Goal: Contribute content: Contribute content

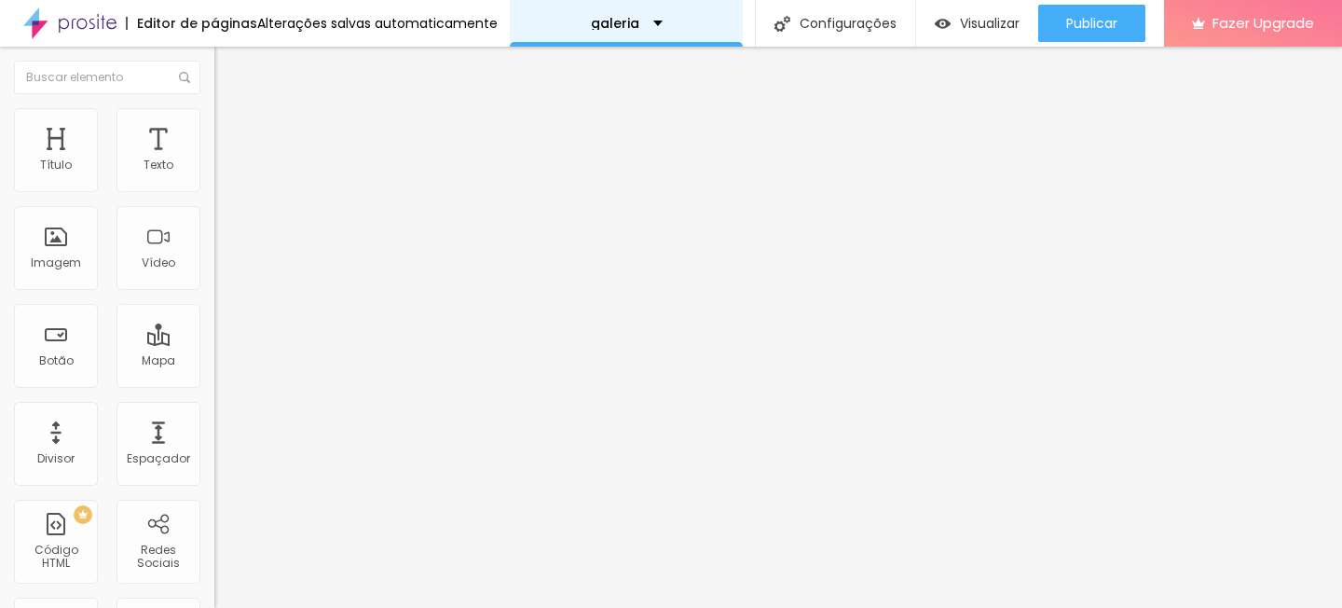
click at [615, 46] on div "galeria" at bounding box center [626, 23] width 233 height 47
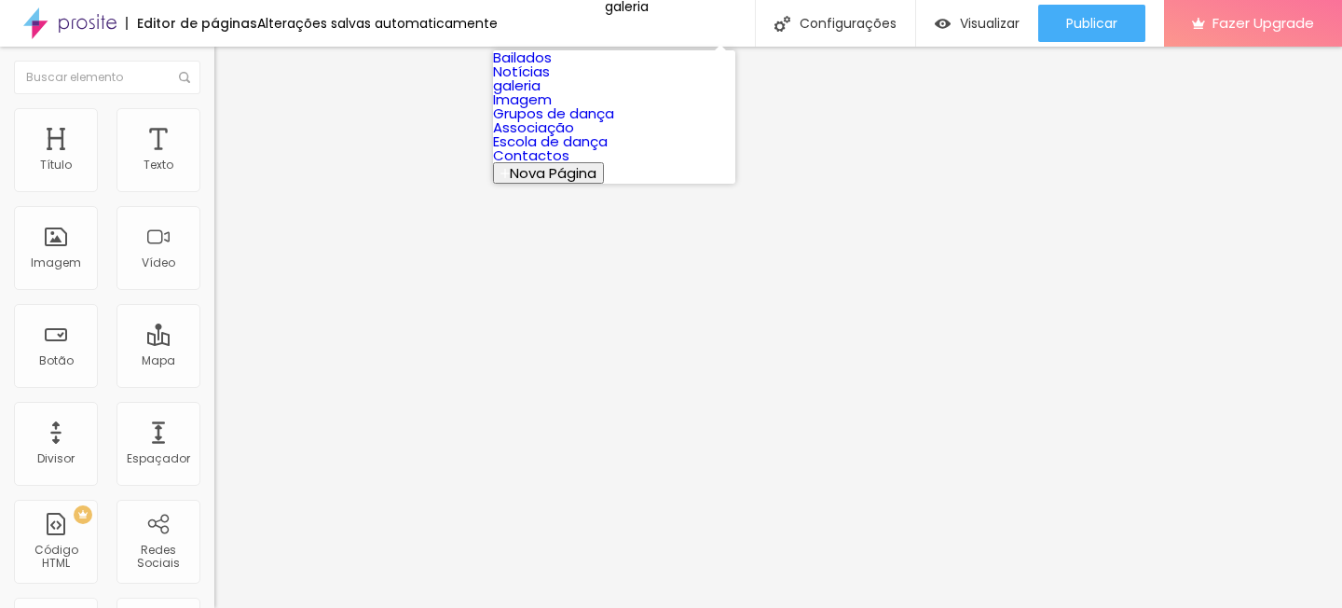
click at [552, 67] on link "Bailados" at bounding box center [522, 58] width 59 height 20
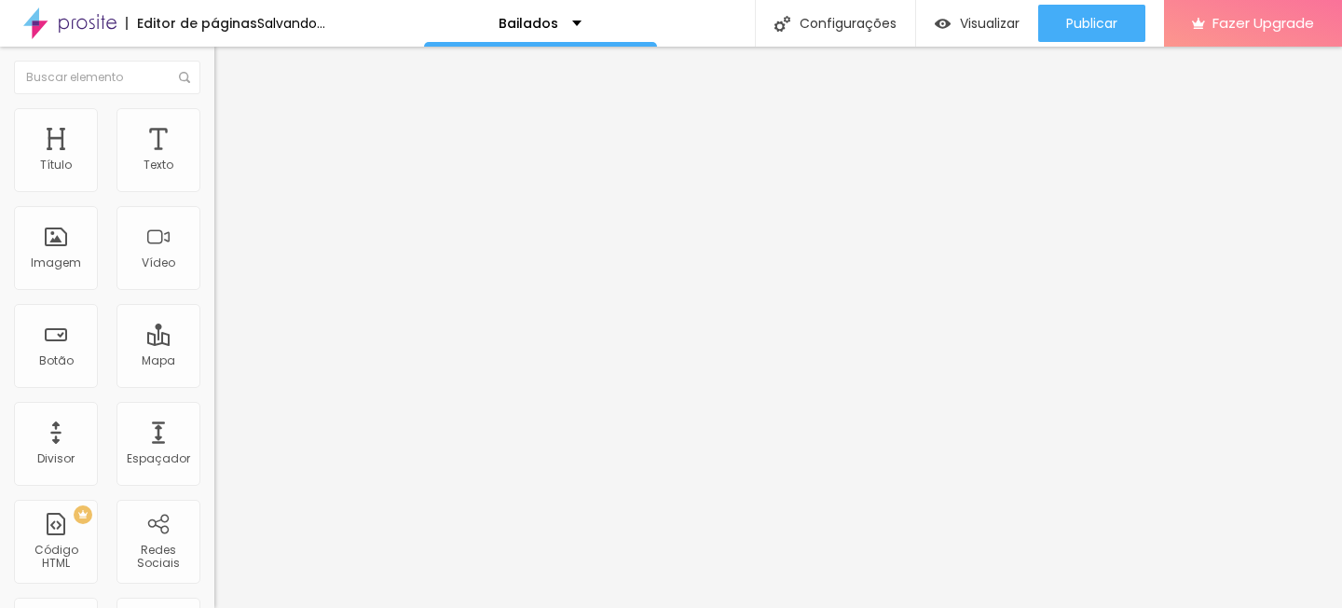
click at [214, 160] on span "Trocar imagem" at bounding box center [265, 152] width 102 height 16
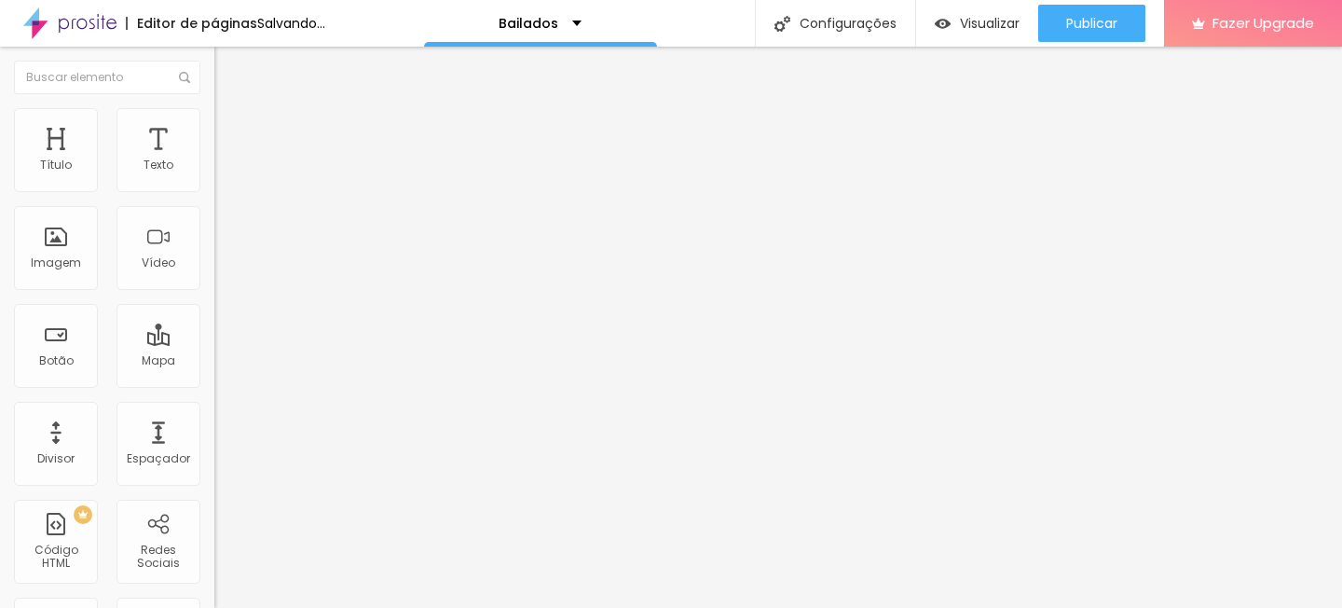
click at [214, 160] on span "Trocar imagem" at bounding box center [265, 152] width 102 height 16
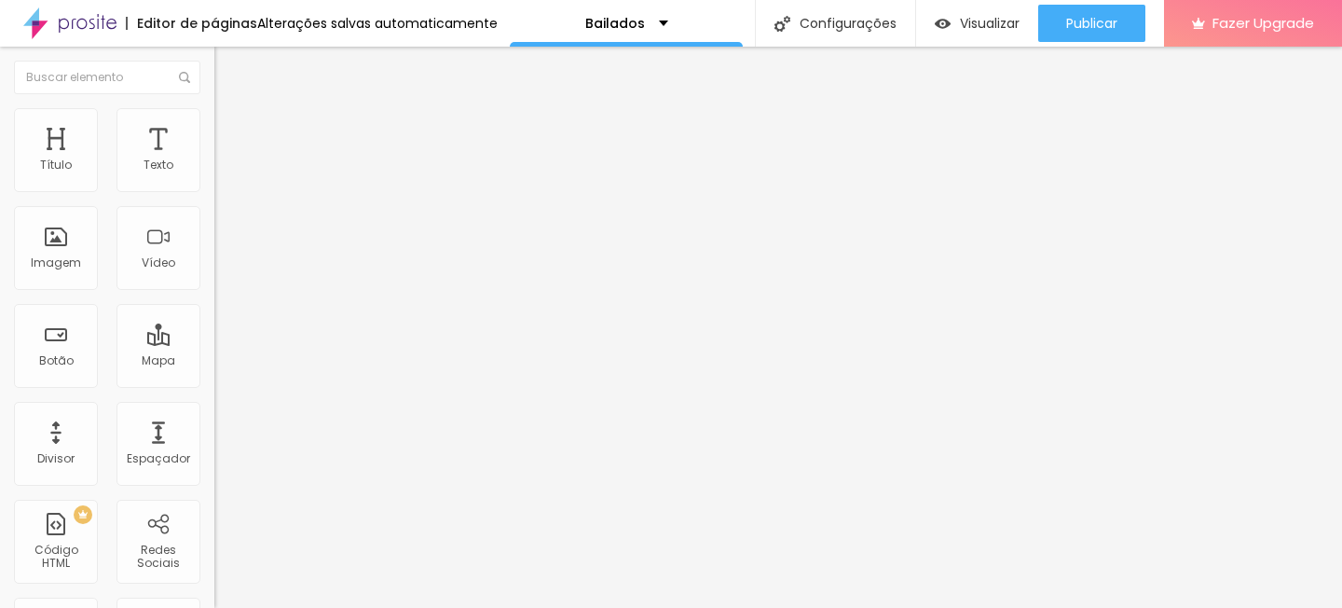
click at [214, 160] on span "Trocar imagem" at bounding box center [265, 152] width 102 height 16
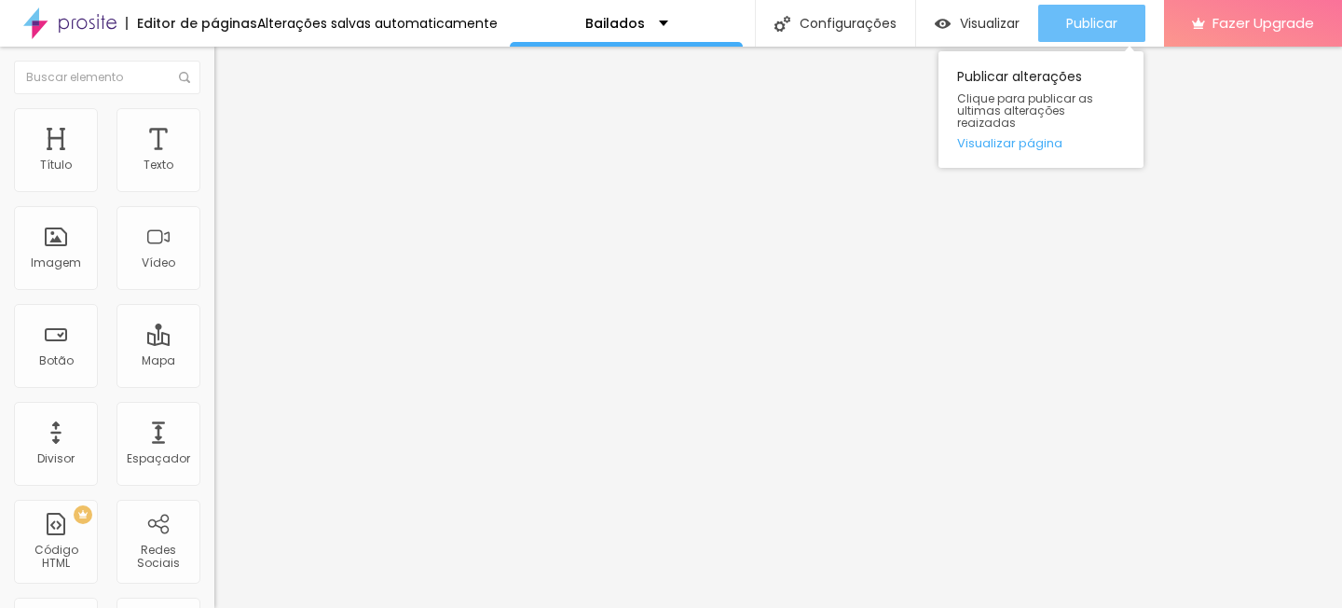
click at [1122, 17] on button "Publicar" at bounding box center [1091, 23] width 107 height 37
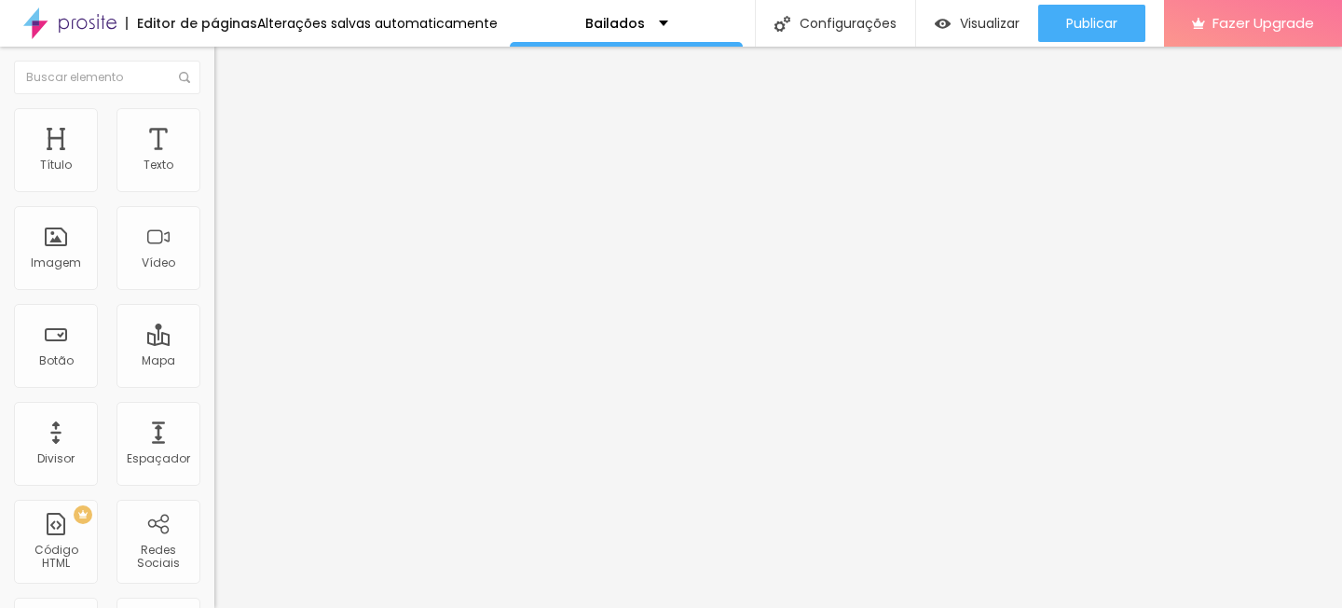
click at [214, 160] on span "Trocar imagem" at bounding box center [265, 152] width 102 height 16
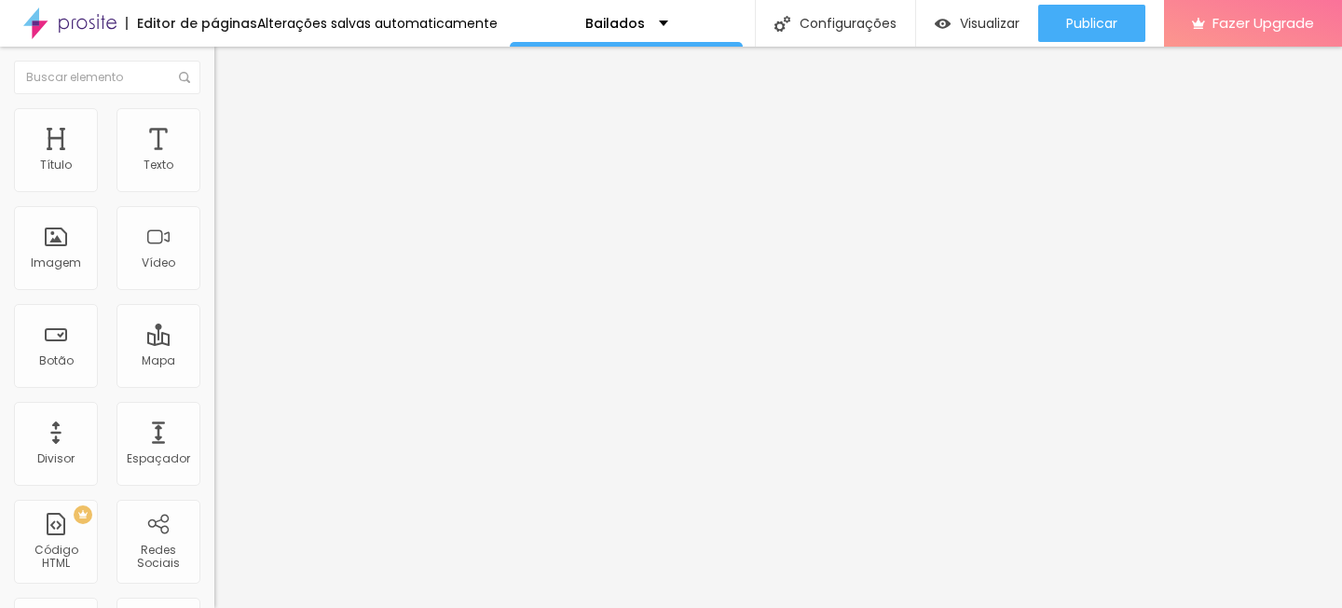
click at [214, 160] on span "Trocar imagem" at bounding box center [265, 152] width 102 height 16
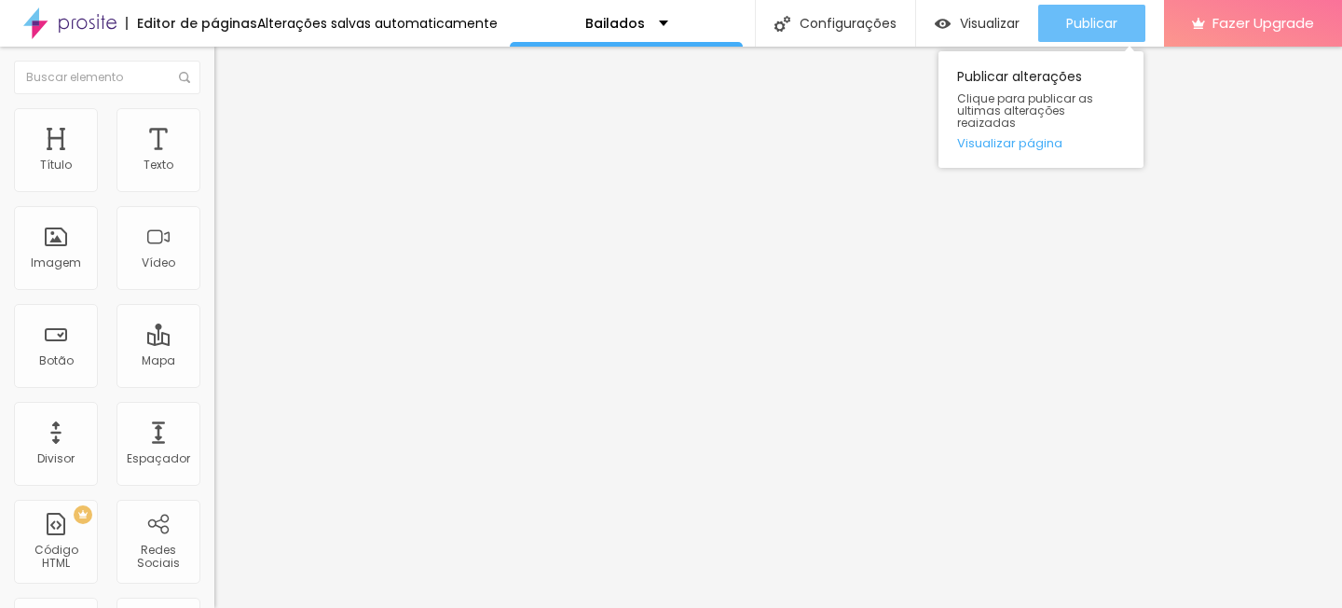
click at [1088, 28] on span "Publicar" at bounding box center [1091, 23] width 51 height 15
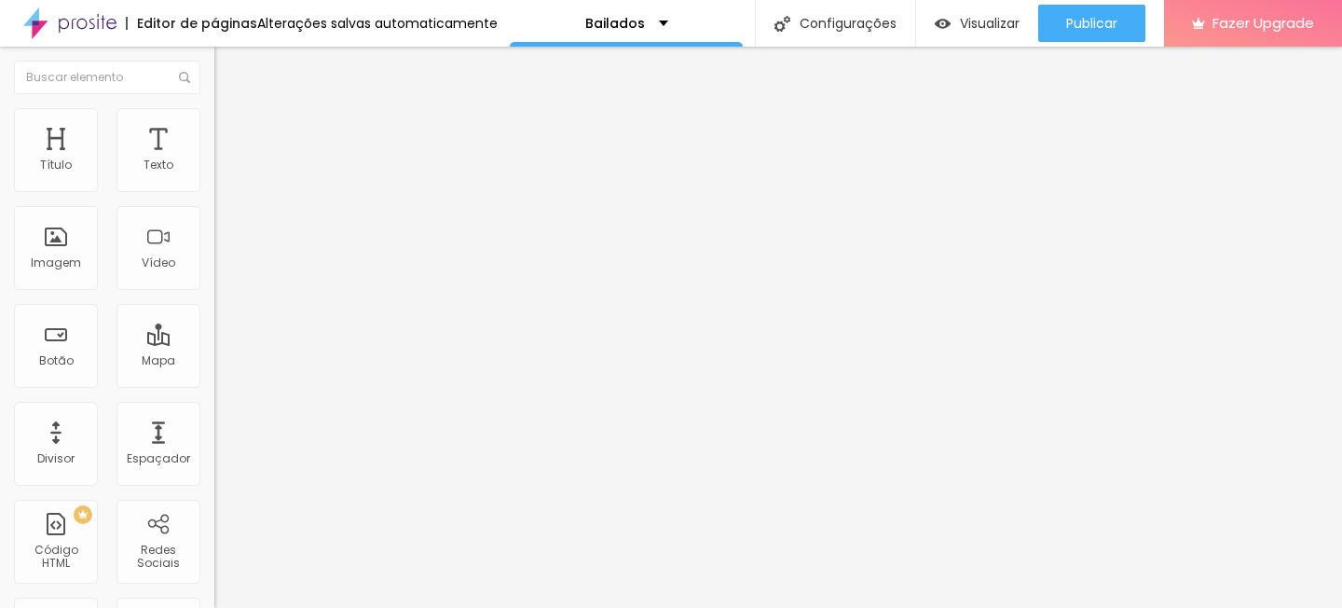
click at [214, 158] on div "Trocar imagem" at bounding box center [321, 151] width 214 height 13
click at [214, 160] on span "Trocar imagem" at bounding box center [265, 152] width 102 height 16
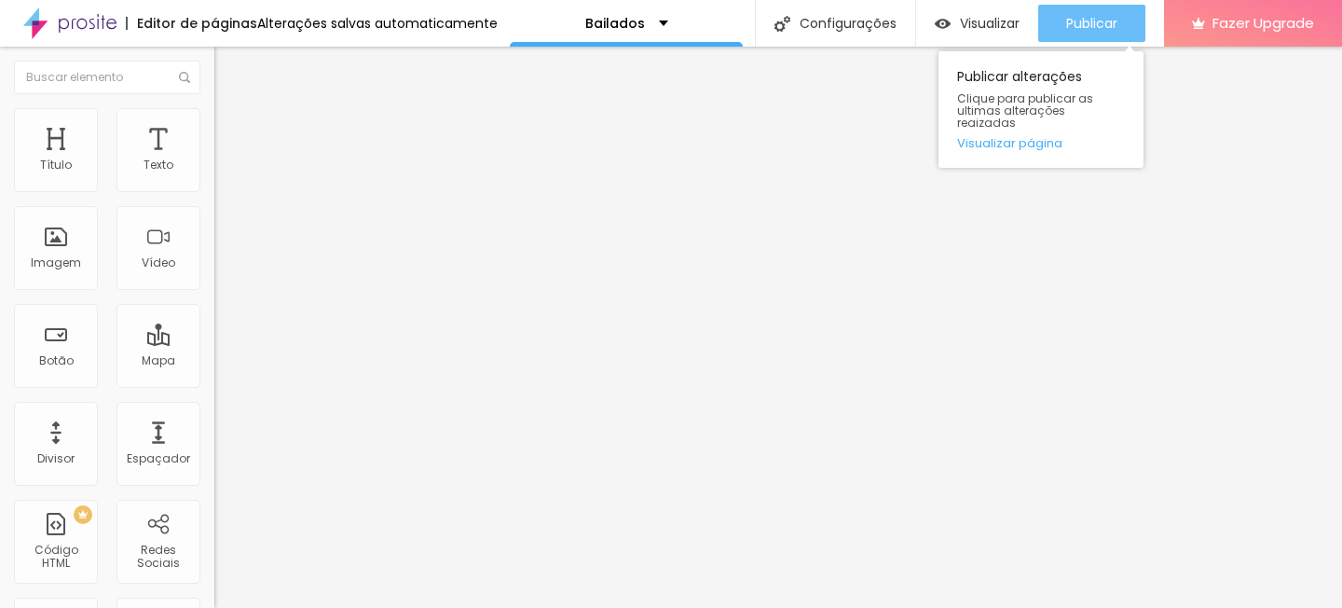
click at [1077, 20] on span "Publicar" at bounding box center [1091, 23] width 51 height 15
click at [1108, 30] on span "Publicar" at bounding box center [1091, 23] width 51 height 15
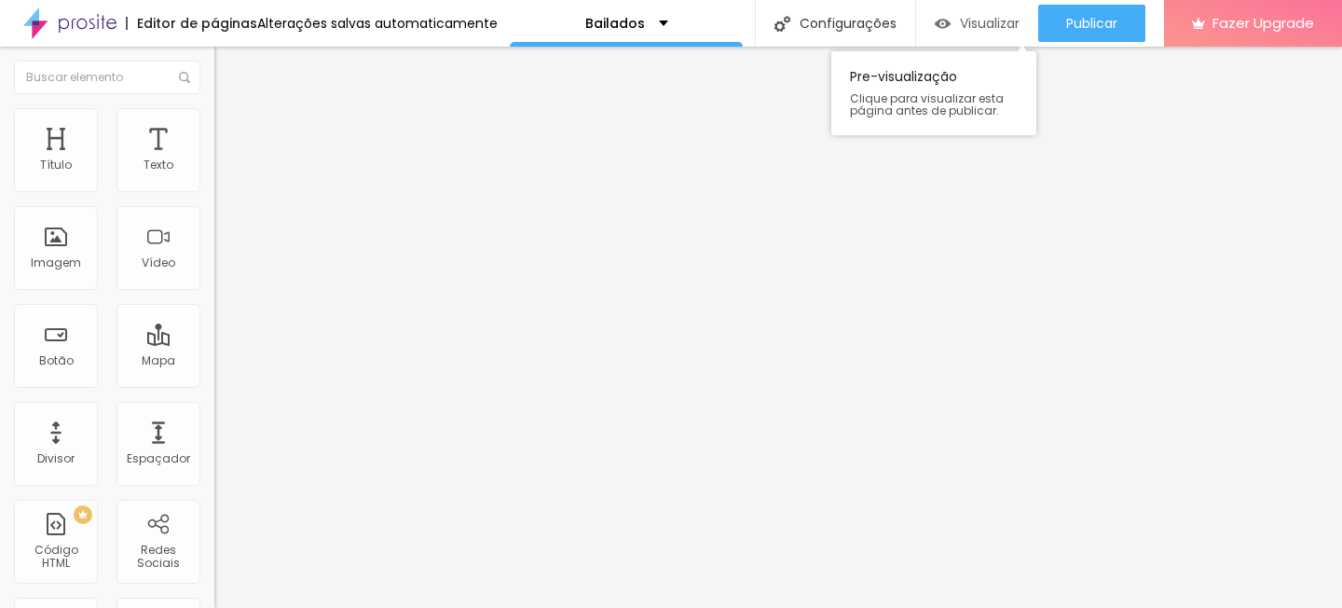
click at [976, 23] on span "Visualizar" at bounding box center [990, 23] width 60 height 15
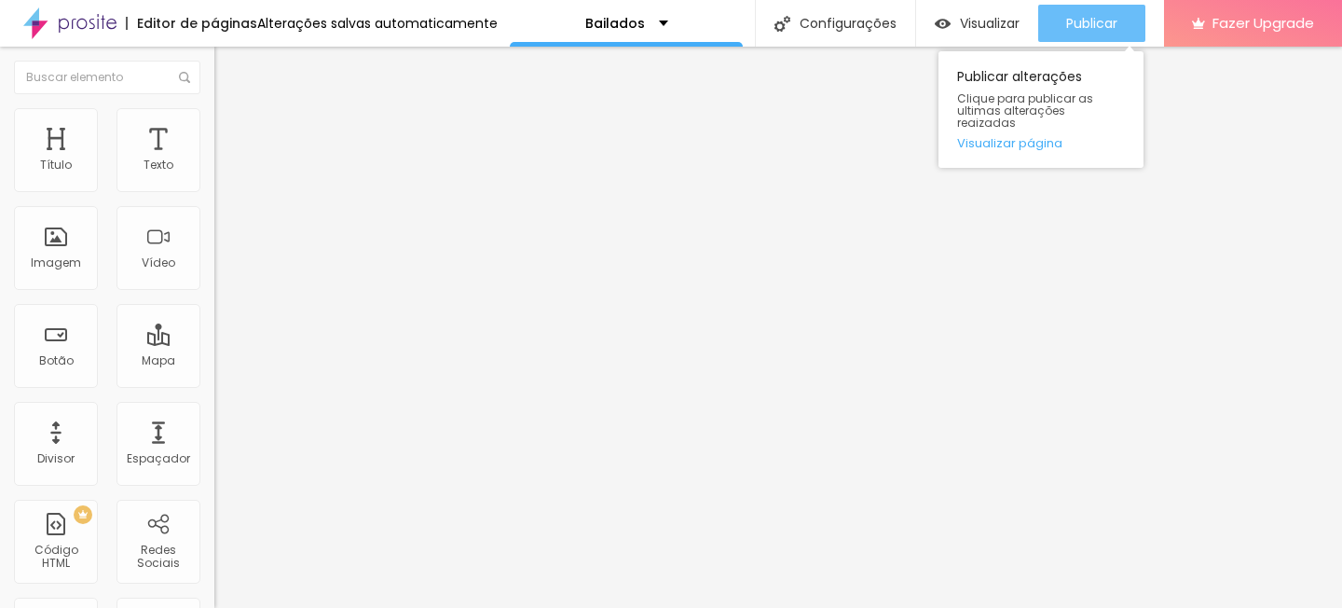
click at [1107, 31] on span "Publicar" at bounding box center [1091, 23] width 51 height 15
